Goal: Contribute content

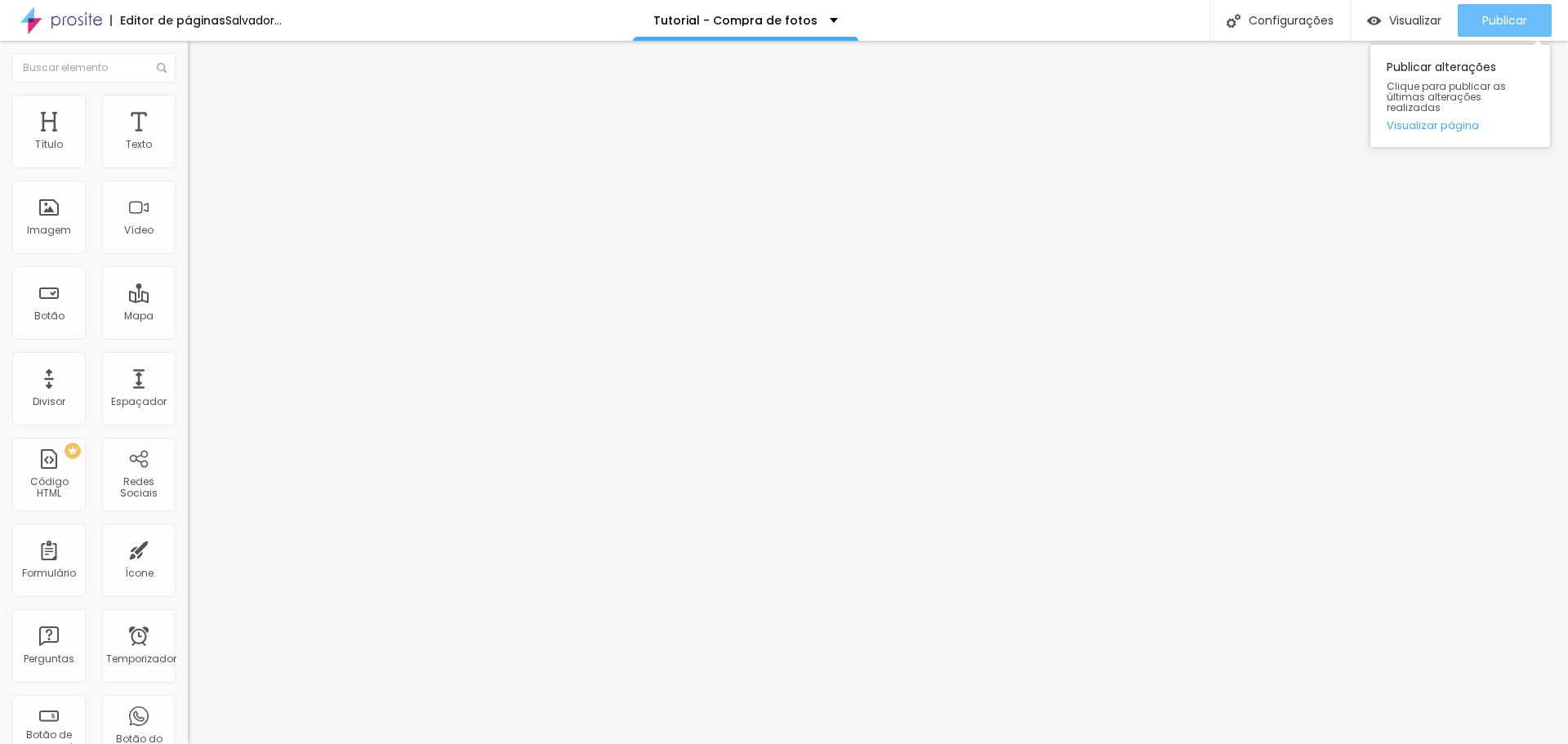
click at [1494, 26] on font "Publicar" at bounding box center [1505, 20] width 45 height 17
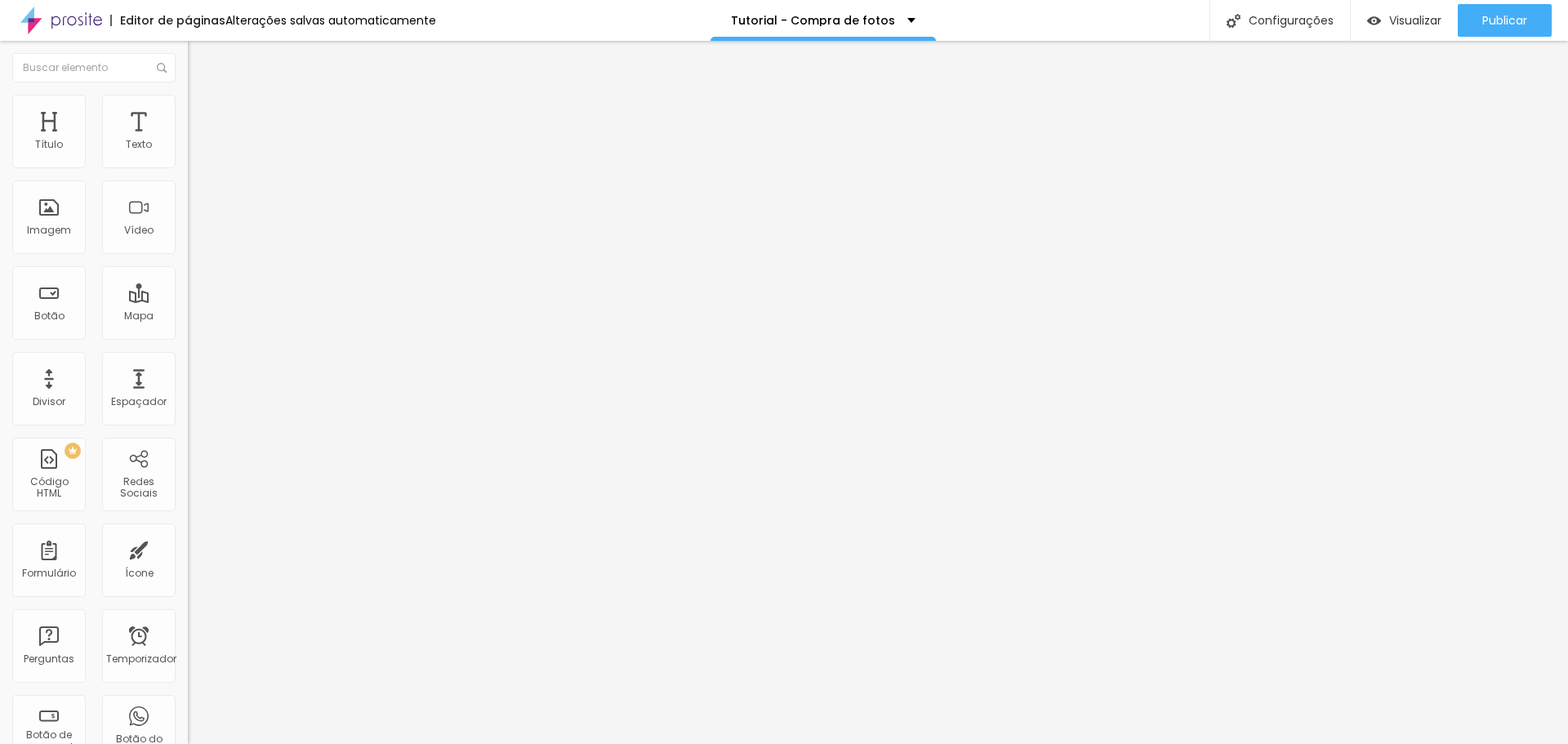
click at [188, 307] on div at bounding box center [282, 307] width 188 height 0
click at [188, 244] on span "Padrão 4:3" at bounding box center [215, 237] width 54 height 14
click at [188, 264] on span "Largo" at bounding box center [202, 257] width 29 height 14
click at [188, 299] on font "Vertical 2" at bounding box center [211, 292] width 45 height 14
click at [1492, 23] on font "Publicar" at bounding box center [1505, 20] width 45 height 17
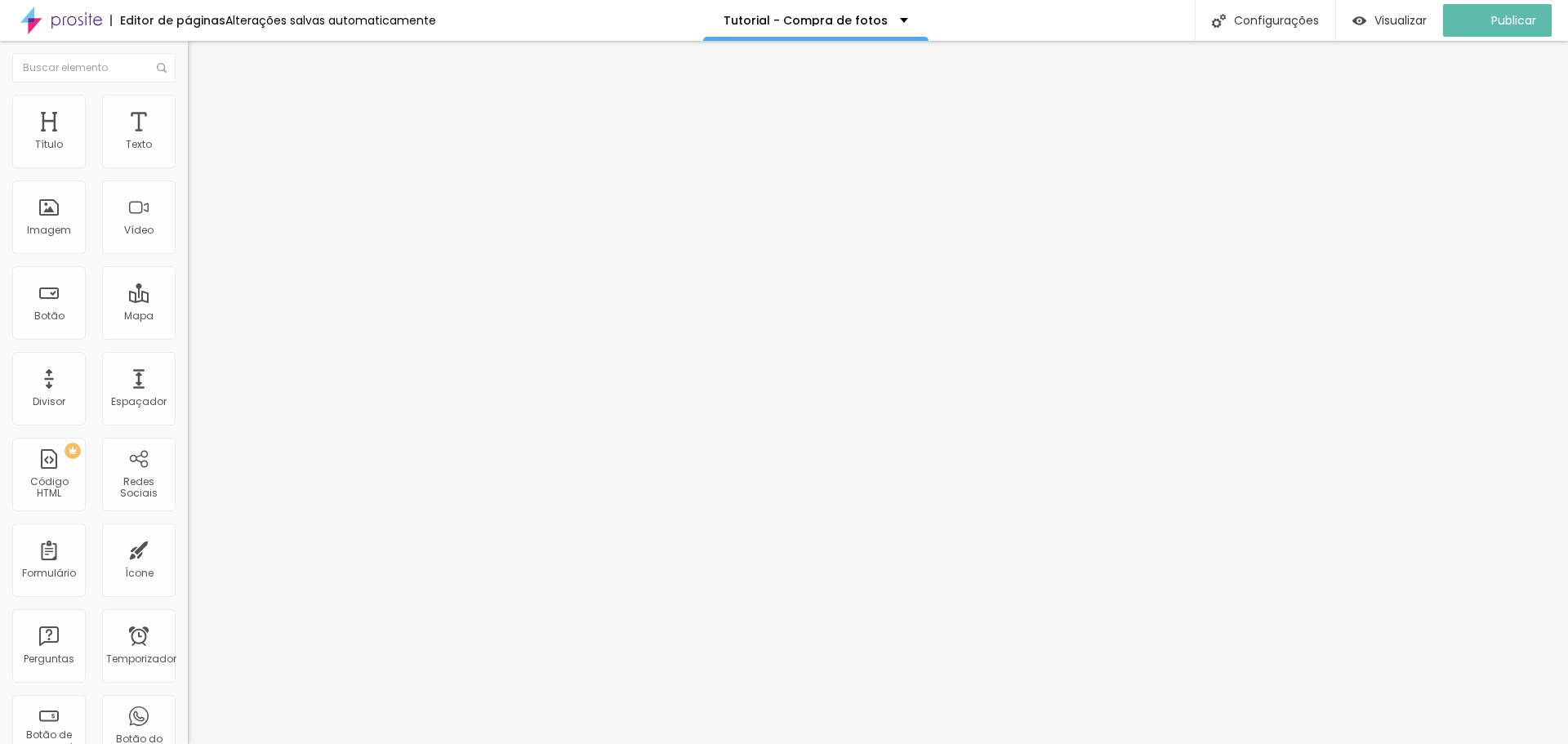
click at [188, 108] on li "Estilo" at bounding box center [282, 102] width 188 height 17
click at [203, 115] on font "Avançado" at bounding box center [229, 122] width 54 height 14
click at [203, 111] on font "Estilo" at bounding box center [216, 105] width 26 height 14
click at [203, 96] on font "Conteúdo" at bounding box center [227, 90] width 50 height 14
click at [200, 60] on img "button" at bounding box center [206, 59] width 13 height 13
